Goal: Find specific fact: Find specific fact

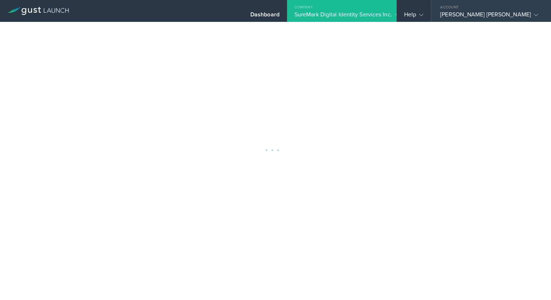
click at [477, 20] on div "[PERSON_NAME] [PERSON_NAME]" at bounding box center [489, 16] width 98 height 11
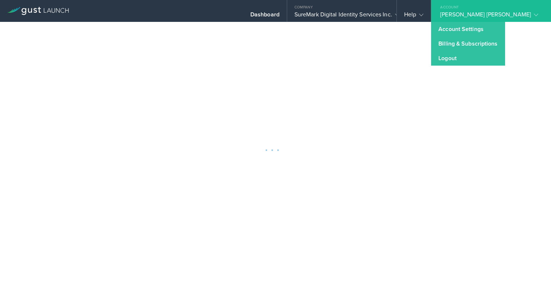
click at [373, 22] on div at bounding box center [275, 150] width 551 height 300
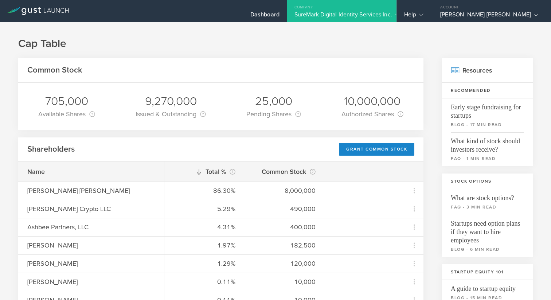
click at [370, 17] on div "SureMark Digital Identity Services Inc." at bounding box center [341, 16] width 95 height 11
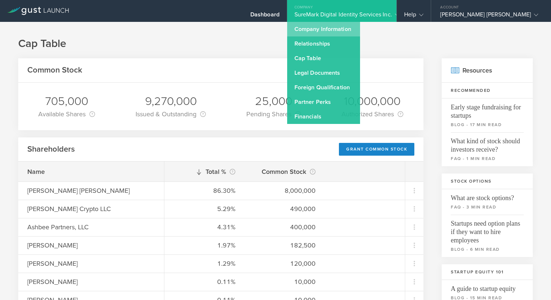
click at [351, 31] on link "Company Information" at bounding box center [323, 29] width 73 height 15
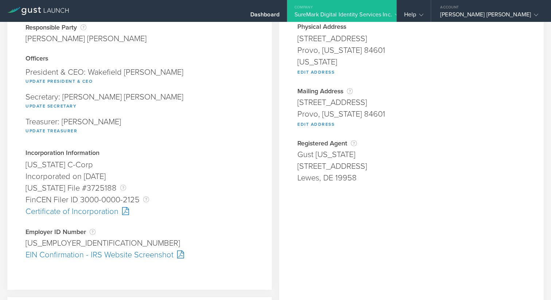
scroll to position [72, 0]
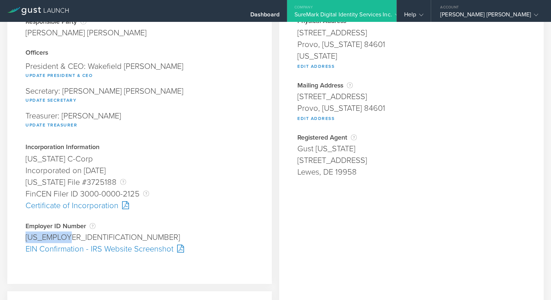
drag, startPoint x: 23, startPoint y: 235, endPoint x: 67, endPoint y: 236, distance: 44.1
click at [67, 236] on div "Company Information Responsible Party The name of the party responsible for fil…" at bounding box center [139, 120] width 265 height 327
copy div "[US_EMPLOYER_IDENTIFICATION_NUMBER]"
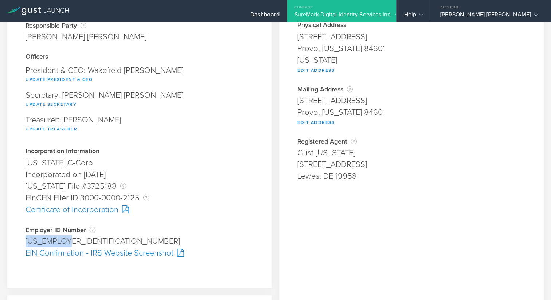
scroll to position [64, 0]
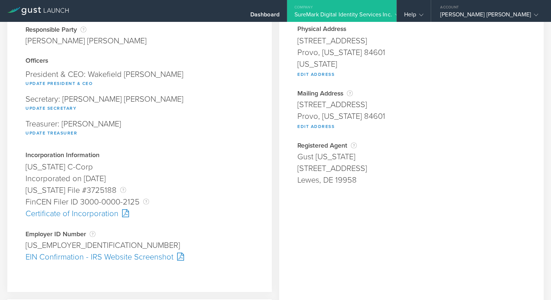
click at [361, 9] on div "Company" at bounding box center [341, 5] width 109 height 11
